Goal: Transaction & Acquisition: Purchase product/service

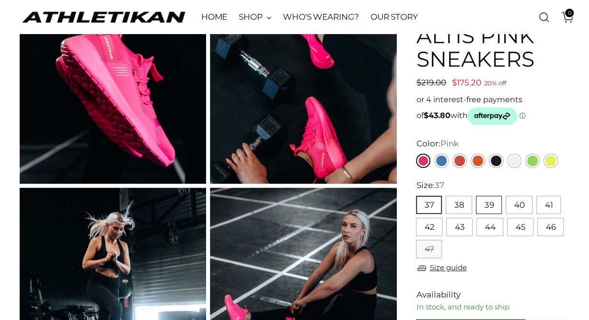
scroll to position [88, 0]
click at [488, 200] on button "39" at bounding box center [489, 205] width 26 height 18
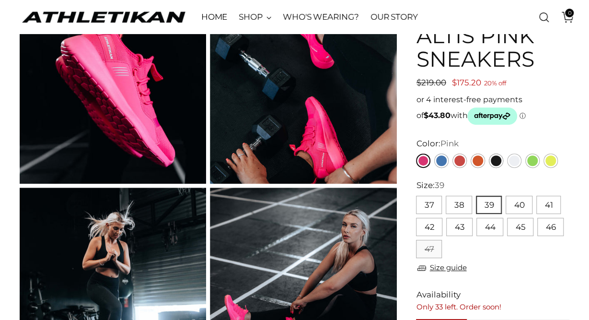
click at [486, 200] on button "39" at bounding box center [489, 205] width 26 height 18
click at [520, 255] on div "37 38 39 40 41 42 43 44 45 46 47 ** ** ** ** ** ** ** ** ** ** **" at bounding box center [492, 225] width 153 height 66
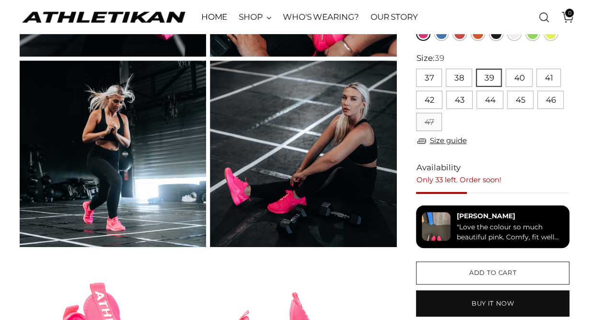
scroll to position [238, 0]
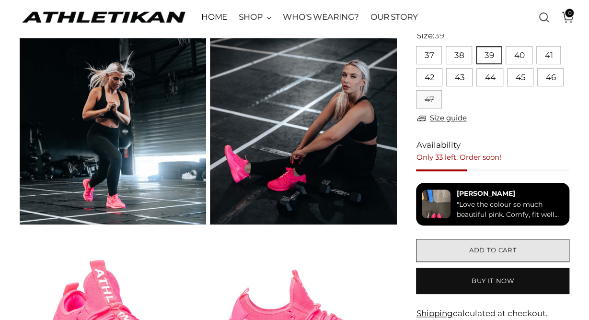
click at [453, 247] on button "Add to cart" at bounding box center [492, 250] width 153 height 23
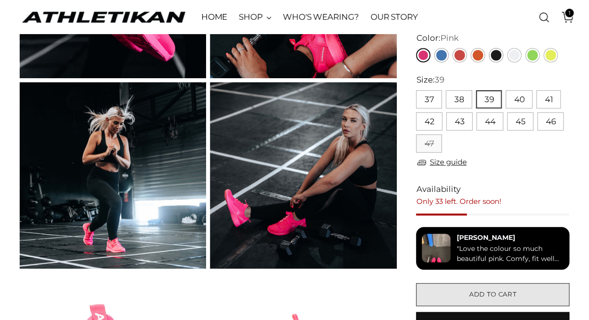
scroll to position [173, 0]
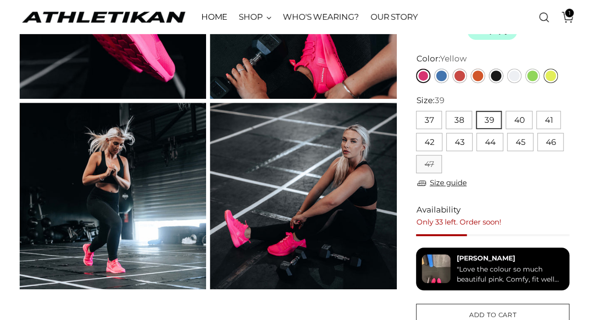
click at [552, 72] on link "Yellow" at bounding box center [551, 76] width 14 height 14
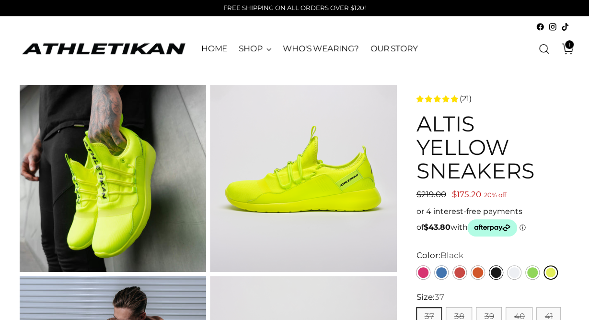
click at [496, 274] on link "Black" at bounding box center [496, 272] width 14 height 14
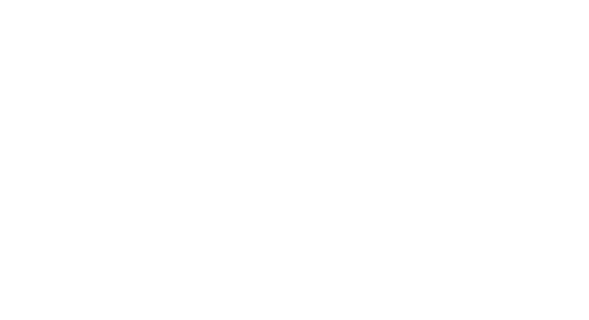
scroll to position [25, 0]
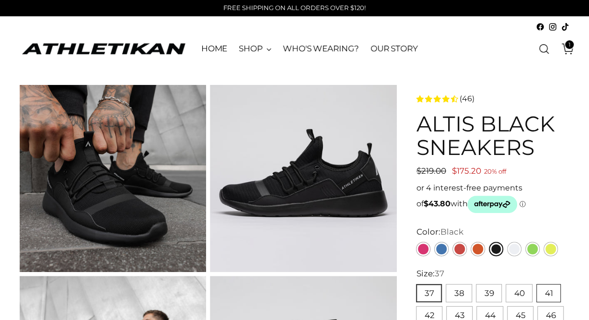
click at [549, 293] on button "41" at bounding box center [549, 293] width 24 height 18
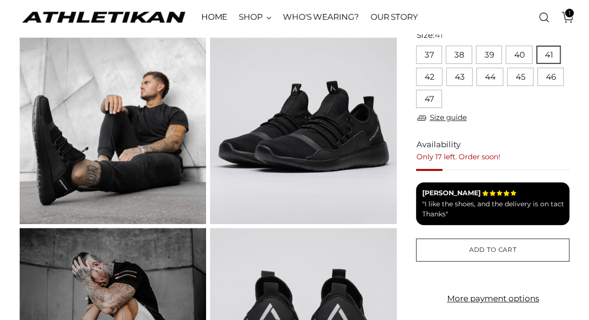
scroll to position [249, 0]
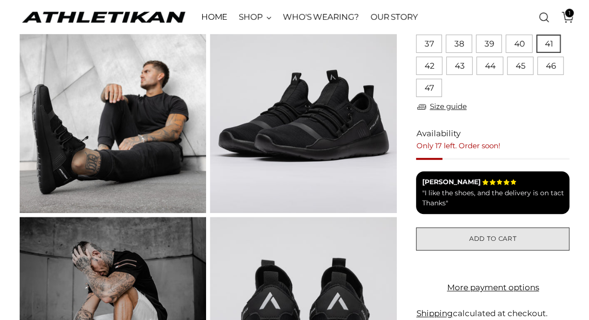
click at [529, 236] on button "Add to cart" at bounding box center [492, 238] width 153 height 23
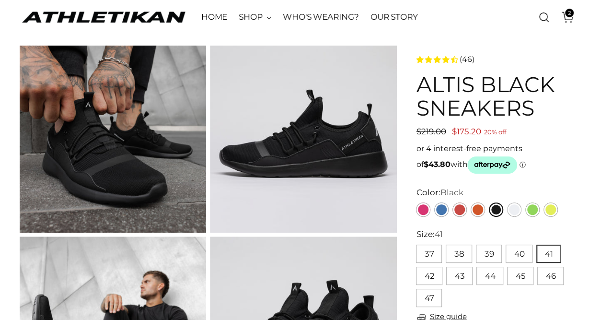
scroll to position [0, 0]
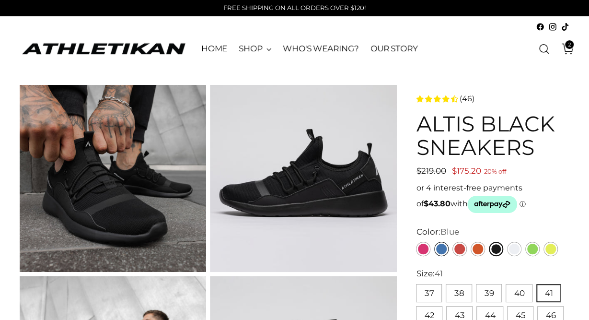
click at [447, 247] on link "Blue" at bounding box center [442, 249] width 14 height 14
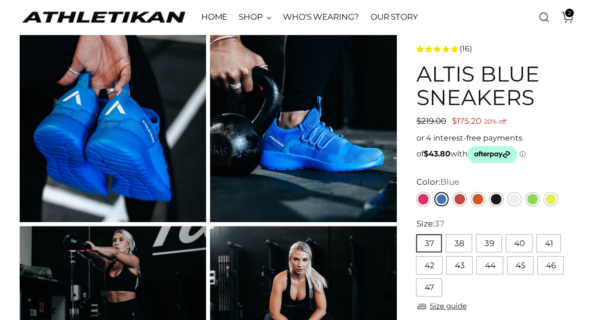
scroll to position [75, 0]
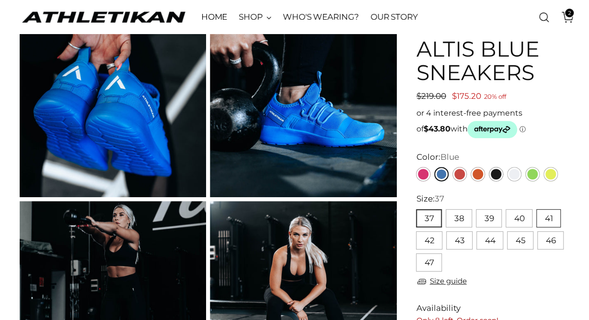
click at [543, 213] on button "41" at bounding box center [549, 218] width 24 height 18
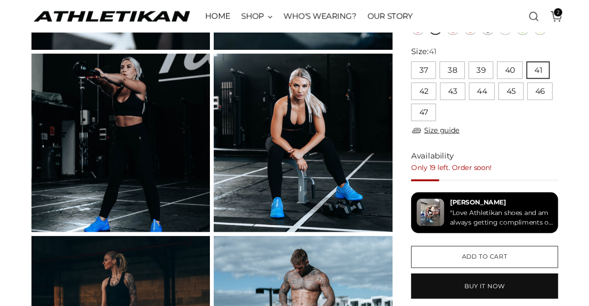
scroll to position [224, 0]
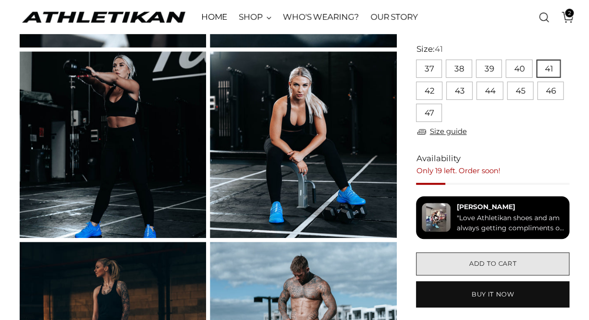
click at [466, 266] on button "Add to cart" at bounding box center [492, 263] width 153 height 23
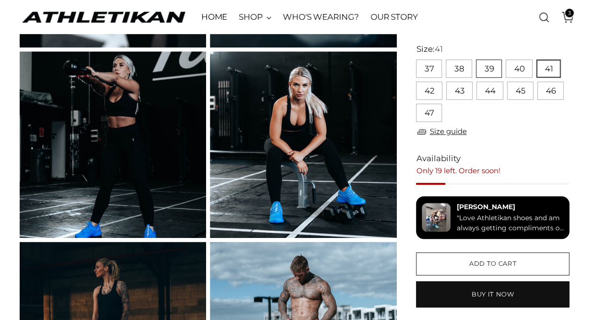
click at [493, 63] on button "39" at bounding box center [489, 68] width 26 height 18
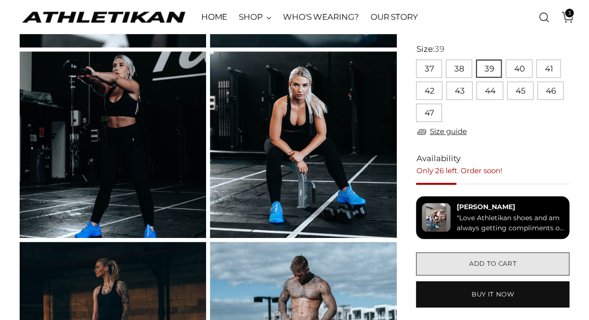
click at [485, 261] on span "Add to cart" at bounding box center [493, 263] width 47 height 9
